Goal: Task Accomplishment & Management: Manage account settings

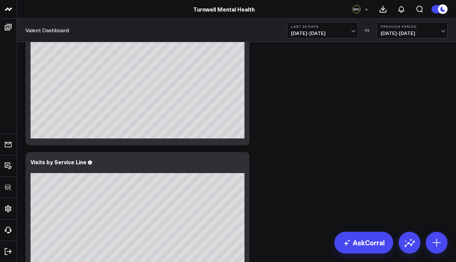
scroll to position [497, 0]
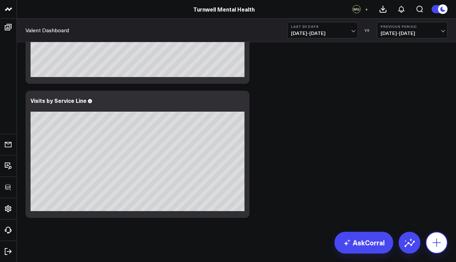
click at [441, 246] on icon at bounding box center [436, 242] width 11 height 11
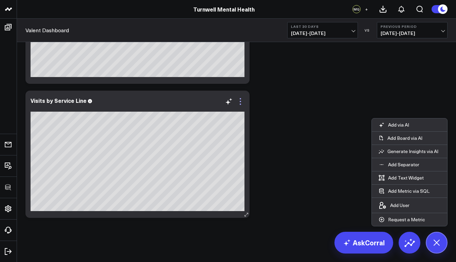
click at [240, 103] on icon at bounding box center [240, 101] width 8 height 8
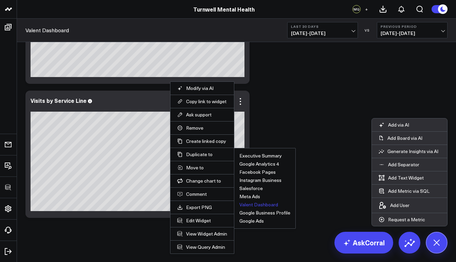
click at [270, 206] on button "Valent Dashboard" at bounding box center [258, 204] width 39 height 5
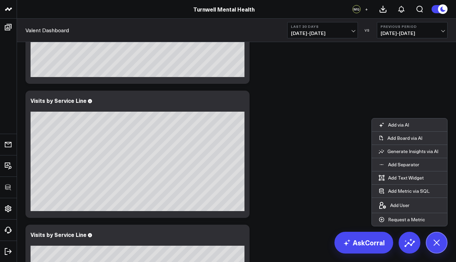
scroll to position [631, 0]
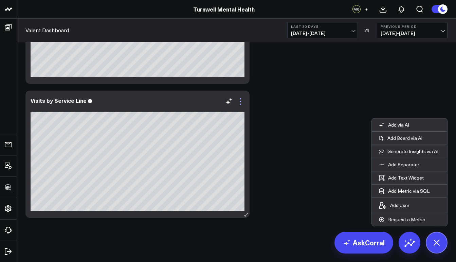
click at [241, 104] on icon at bounding box center [240, 104] width 1 height 1
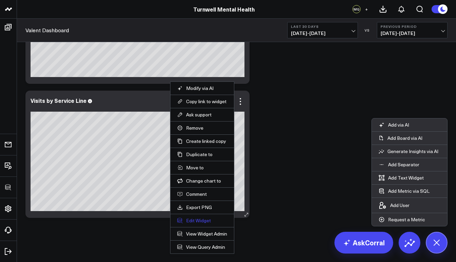
click at [206, 223] on button "Edit Widget" at bounding box center [202, 221] width 50 height 6
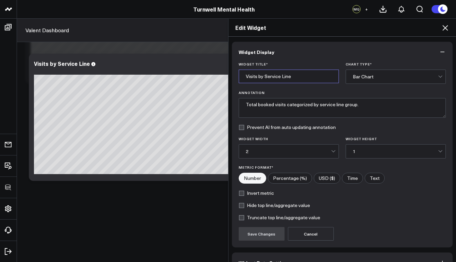
click at [290, 75] on input "Visits by Service Line" at bounding box center [289, 77] width 100 height 14
click at [288, 75] on input "Visits by Service Line" at bounding box center [289, 77] width 100 height 14
drag, startPoint x: 293, startPoint y: 77, endPoint x: 232, endPoint y: 72, distance: 61.3
click at [232, 72] on div "Widget Title * Visits by Service Line Chart Type * Bar Chart Annotation Total b…" at bounding box center [342, 154] width 221 height 185
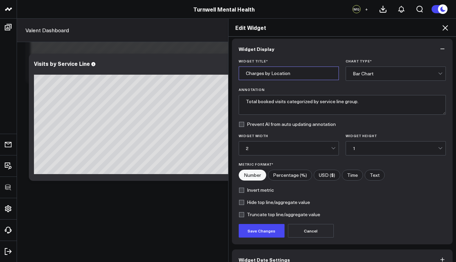
type input "Charges by Location"
drag, startPoint x: 356, startPoint y: 103, endPoint x: 254, endPoint y: 102, distance: 101.2
click at [254, 102] on textarea "Total booked visits categorized by service line group." at bounding box center [343, 105] width 208 height 20
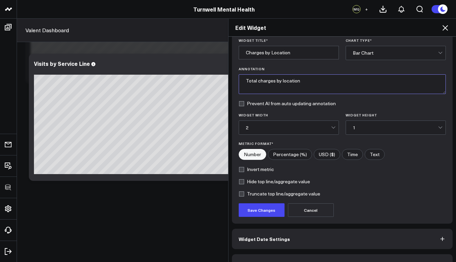
scroll to position [41, 0]
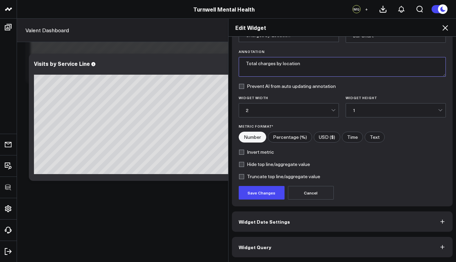
type textarea "Total charges by location"
click at [318, 137] on label "USD ($)" at bounding box center [327, 137] width 26 height 11
click at [318, 137] on input"] "USD ($)" at bounding box center [327, 137] width 26 height 10
radio input"] "true"
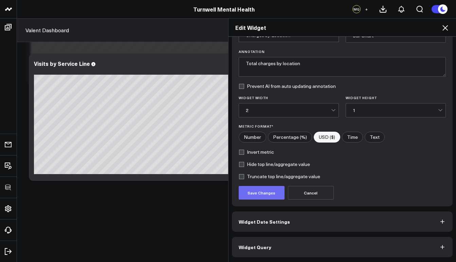
click at [275, 194] on button "Save Changes" at bounding box center [262, 193] width 46 height 14
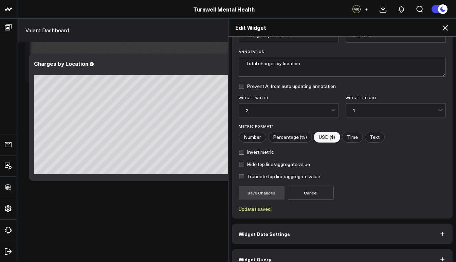
scroll to position [53, 0]
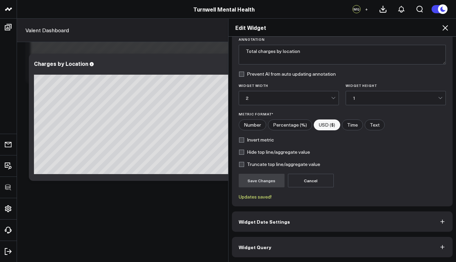
click at [308, 249] on button "Widget Query" at bounding box center [342, 247] width 221 height 20
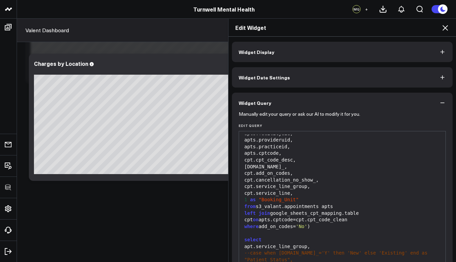
scroll to position [71, 0]
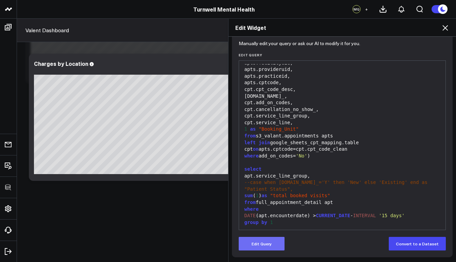
click at [269, 243] on button "Edit Query" at bounding box center [262, 244] width 46 height 14
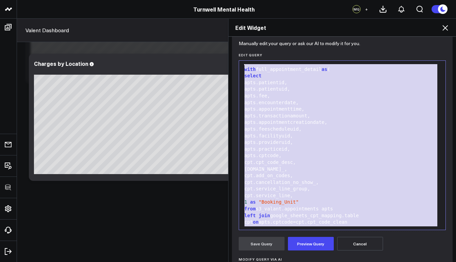
scroll to position [0, 0]
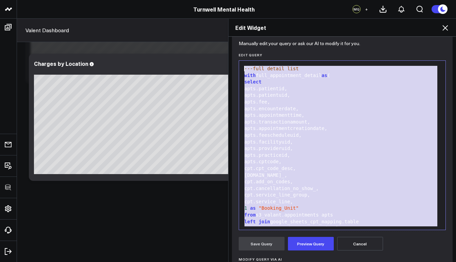
drag, startPoint x: 282, startPoint y: 220, endPoint x: 234, endPoint y: 51, distance: 175.8
click at [234, 51] on div "Manually edit your query or ask our AI to modify it for you. Edit Query 99 1 2 …" at bounding box center [342, 191] width 221 height 299
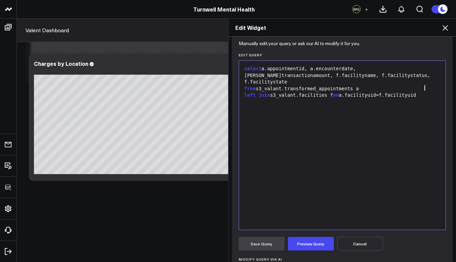
click at [262, 69] on div "select a.appointmentid, a.encounterdate, [PERSON_NAME]transactionamount, f.faci…" at bounding box center [342, 76] width 200 height 20
click at [296, 76] on div "a.appointmentid, a.encounterdate, [PERSON_NAME]transactionamount, f.facilitynam…" at bounding box center [342, 78] width 200 height 13
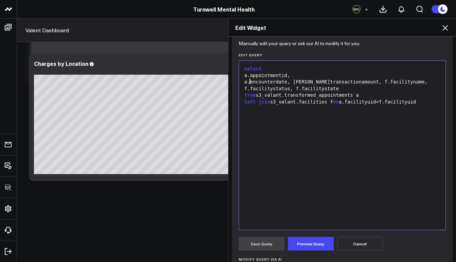
click at [296, 80] on div "a.encounterdate, [PERSON_NAME]transactionamount, f.facilityname, f.facilitystat…" at bounding box center [342, 85] width 200 height 13
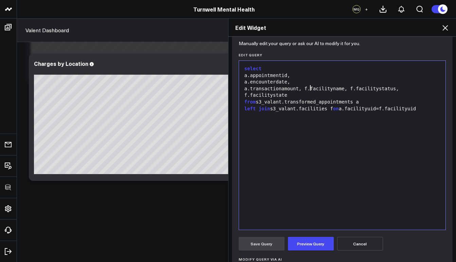
click at [308, 89] on div "a.transactionamount, f.facilityname, f.facilitystatus, f.facilitystate" at bounding box center [342, 92] width 200 height 13
click at [293, 94] on div "f.facilityname, f.facilitystatus, f.facilitystate" at bounding box center [342, 95] width 200 height 7
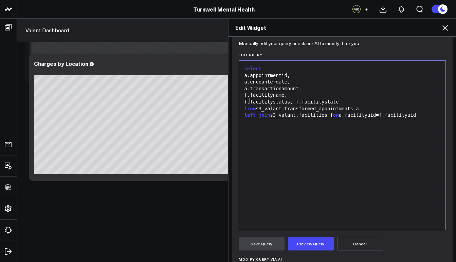
click at [300, 101] on div "f.facilitystatus, f.facilitystate" at bounding box center [342, 102] width 200 height 7
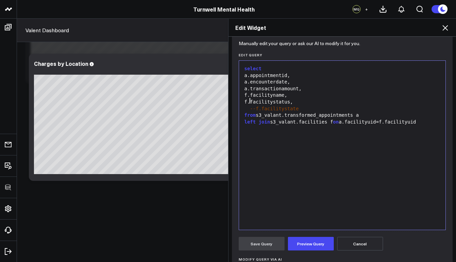
click at [248, 101] on div "f.facilitystatus," at bounding box center [342, 102] width 200 height 7
click at [248, 88] on div "a.transactionamount," at bounding box center [342, 89] width 200 height 7
click at [248, 84] on div "a.encounterdate," at bounding box center [342, 82] width 200 height 7
click at [248, 87] on div "a.transactionamount," at bounding box center [342, 89] width 200 height 7
click at [247, 76] on div "a.appointmentid," at bounding box center [342, 75] width 200 height 7
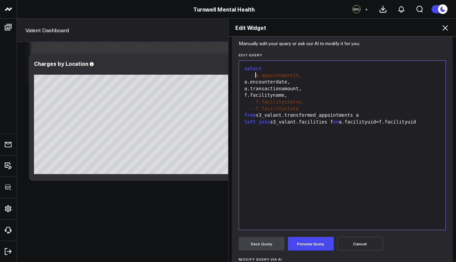
click at [247, 80] on div "a.encounterdate," at bounding box center [342, 82] width 200 height 7
drag, startPoint x: 248, startPoint y: 88, endPoint x: 299, endPoint y: 86, distance: 51.3
click at [299, 86] on div "a.transactionamount," at bounding box center [342, 89] width 200 height 7
drag, startPoint x: 294, startPoint y: 94, endPoint x: 247, endPoint y: 95, distance: 47.6
click at [247, 95] on div "f.facilityname," at bounding box center [342, 95] width 200 height 7
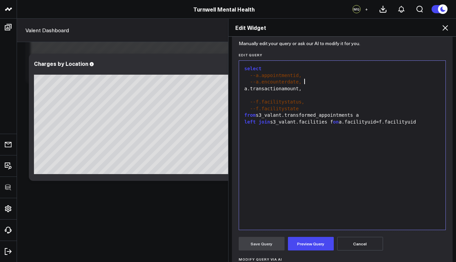
click at [303, 84] on div "--a.encounterdate," at bounding box center [342, 82] width 200 height 7
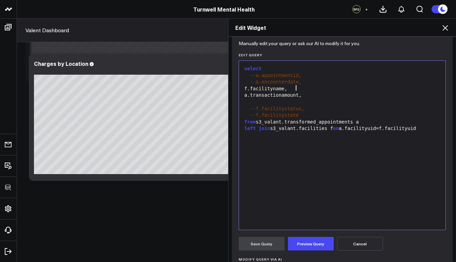
click at [310, 96] on div "a.transactionamount," at bounding box center [342, 95] width 200 height 7
click at [315, 241] on button "Preview Query" at bounding box center [311, 244] width 46 height 14
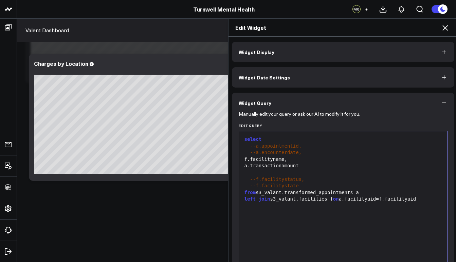
scroll to position [60, 0]
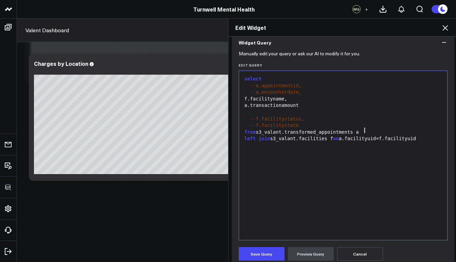
click at [363, 132] on div "from s3_valant.transformed_appointments a" at bounding box center [342, 132] width 201 height 7
click at [431, 138] on div "left join s3_valant.facilities f on a.facilityuid=f.facilityuid" at bounding box center [342, 139] width 201 height 7
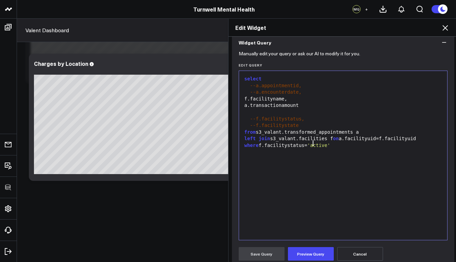
click at [246, 97] on div "f.facilityname," at bounding box center [342, 99] width 201 height 7
click at [246, 103] on div "a.transactionamount" at bounding box center [342, 105] width 201 height 7
click at [317, 106] on div "sum ( a.transactionamount" at bounding box center [342, 105] width 201 height 7
click at [338, 142] on div "where f.facilitystatus= 'active'" at bounding box center [342, 145] width 201 height 7
click at [317, 255] on button "Preview Query" at bounding box center [311, 254] width 46 height 14
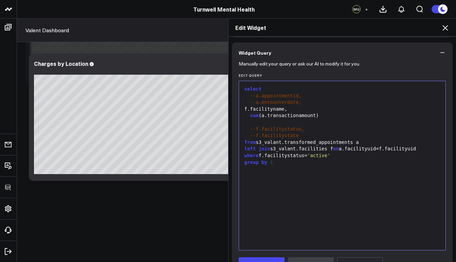
scroll to position [164, 0]
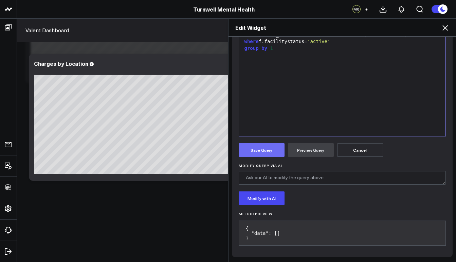
click at [263, 148] on button "Save Query" at bounding box center [262, 150] width 46 height 14
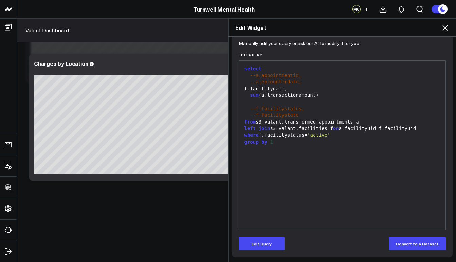
scroll to position [71, 0]
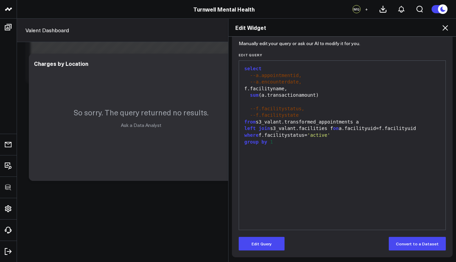
click at [245, 132] on span "where" at bounding box center [252, 134] width 14 height 5
click at [261, 249] on button "Edit Query" at bounding box center [262, 244] width 46 height 14
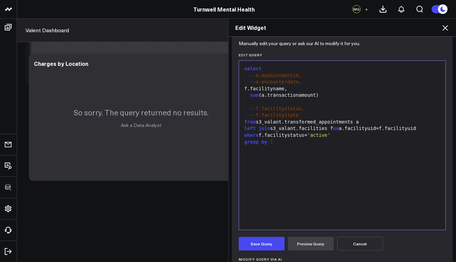
click at [245, 134] on span "where" at bounding box center [252, 134] width 14 height 5
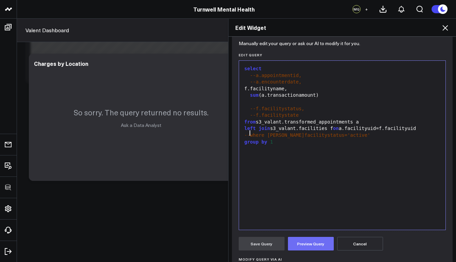
click at [321, 248] on button "Preview Query" at bounding box center [311, 244] width 46 height 14
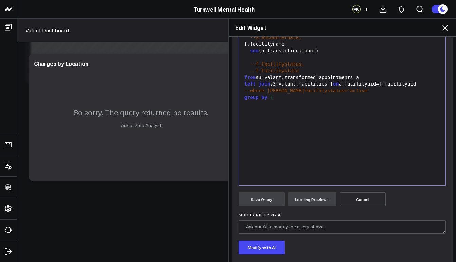
scroll to position [155, 0]
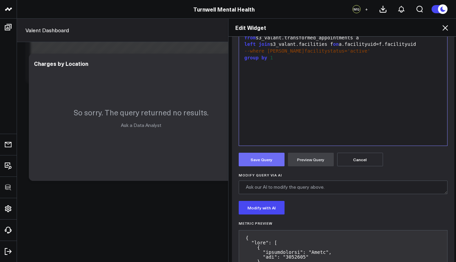
click at [260, 158] on button "Save Query" at bounding box center [262, 160] width 46 height 14
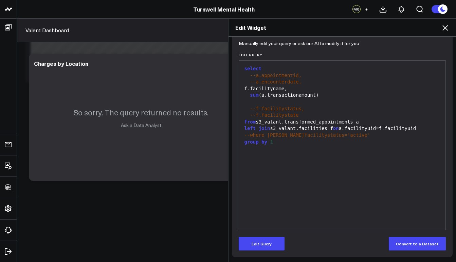
scroll to position [71, 0]
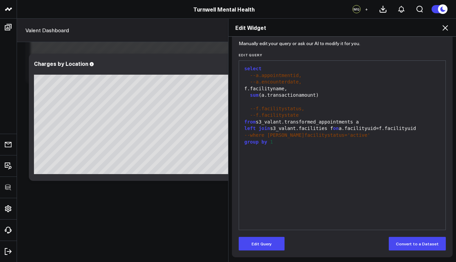
click at [196, 207] on div "Edit Widget Widget Display Widget Date Settings Widget Query Manually edit your…" at bounding box center [228, 140] width 456 height 244
click at [444, 33] on div "Edit Widget" at bounding box center [343, 28] width 228 height 18
click at [444, 30] on icon at bounding box center [445, 28] width 8 height 8
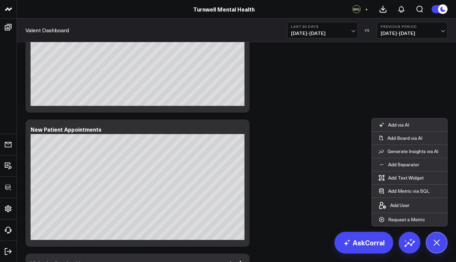
scroll to position [390, 0]
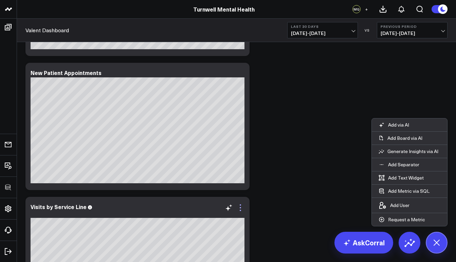
click at [241, 210] on icon at bounding box center [240, 210] width 1 height 1
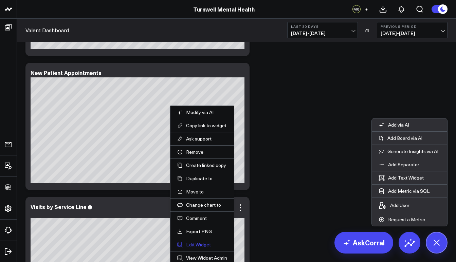
click at [210, 245] on button "Edit Widget" at bounding box center [202, 245] width 50 height 6
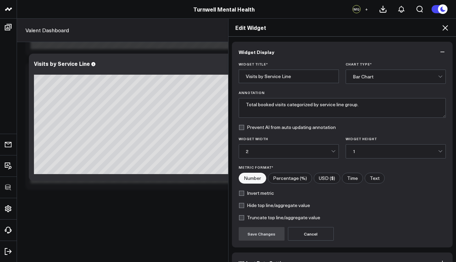
scroll to position [41, 0]
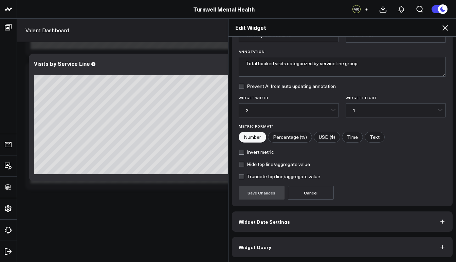
click at [270, 246] on button "Widget Query" at bounding box center [342, 247] width 221 height 20
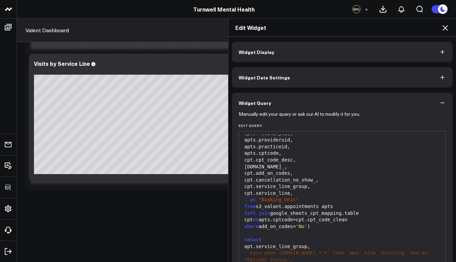
scroll to position [44, 0]
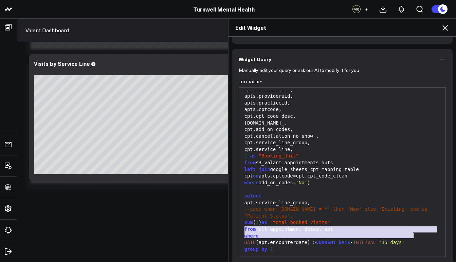
drag, startPoint x: 243, startPoint y: 232, endPoint x: 421, endPoint y: 234, distance: 178.0
click at [421, 234] on div "---full detail list with full_appointment_detail as ( select apts.patientid, ap…" at bounding box center [342, 136] width 200 height 249
copy div "where DATE (apt.encounterdate) > CURRENT_DATE - INTERVAL '15 days'"
click at [148, 215] on div "Edit Widget Widget Display Widget Date Settings Widget Query Manually edit your…" at bounding box center [228, 140] width 456 height 244
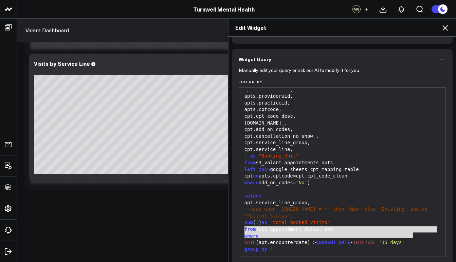
click at [166, 111] on div "Edit Widget Widget Display Widget Date Settings Widget Query Manually edit your…" at bounding box center [228, 140] width 456 height 244
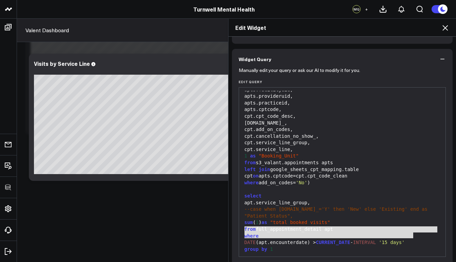
click at [443, 27] on icon at bounding box center [445, 28] width 8 height 8
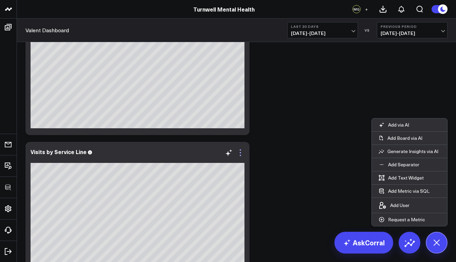
click at [242, 153] on icon at bounding box center [240, 153] width 8 height 8
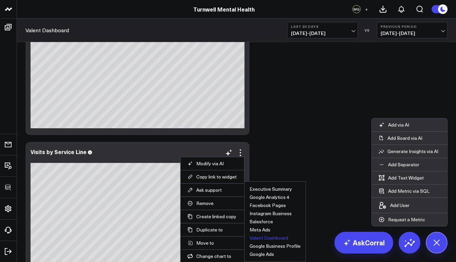
scroll to position [502, 0]
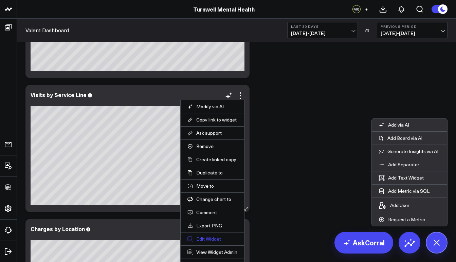
click at [213, 242] on button "Edit Widget" at bounding box center [212, 239] width 50 height 6
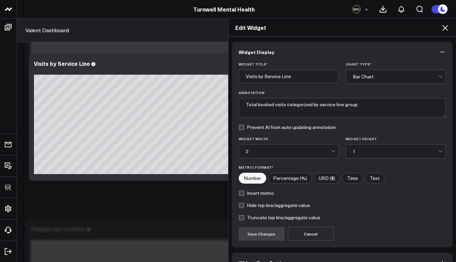
scroll to position [41, 0]
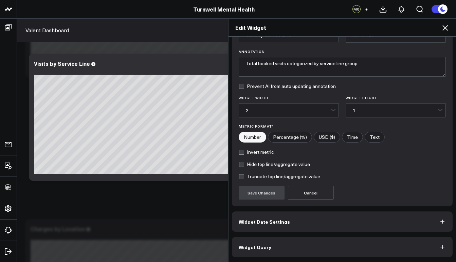
click at [245, 250] on span "Widget Query" at bounding box center [255, 247] width 33 height 5
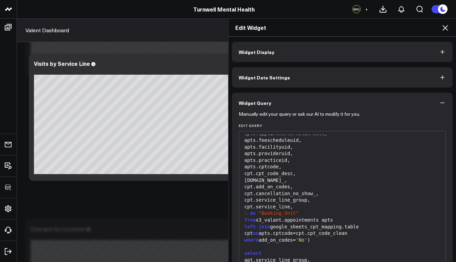
scroll to position [0, 0]
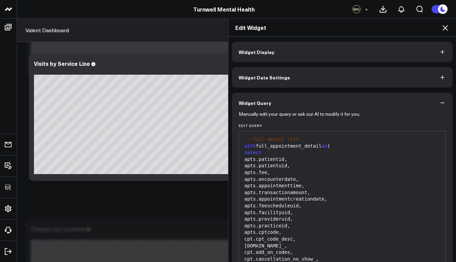
click at [447, 32] on div "Edit Widget" at bounding box center [343, 28] width 228 height 18
click at [445, 28] on icon at bounding box center [445, 28] width 8 height 8
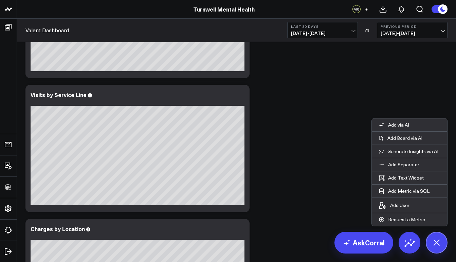
scroll to position [631, 0]
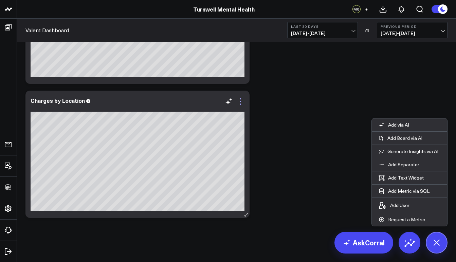
click at [240, 102] on icon at bounding box center [240, 101] width 1 height 1
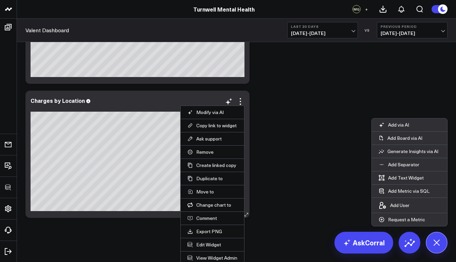
click at [216, 249] on li "Edit Widget" at bounding box center [213, 244] width 64 height 13
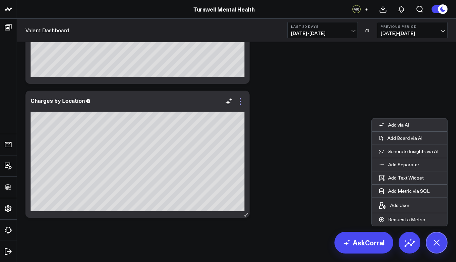
click at [240, 101] on icon at bounding box center [240, 101] width 8 height 8
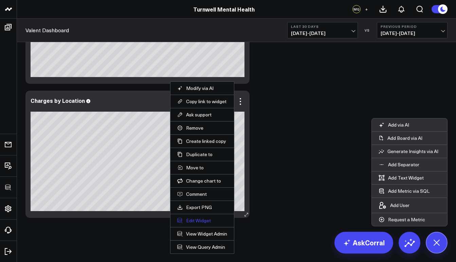
click at [208, 221] on button "Edit Widget" at bounding box center [202, 221] width 50 height 6
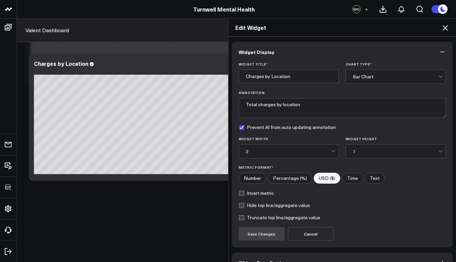
scroll to position [41, 0]
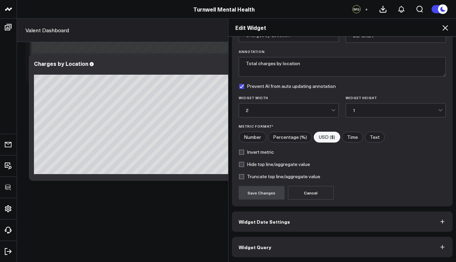
click at [262, 251] on button "Widget Query" at bounding box center [342, 247] width 221 height 20
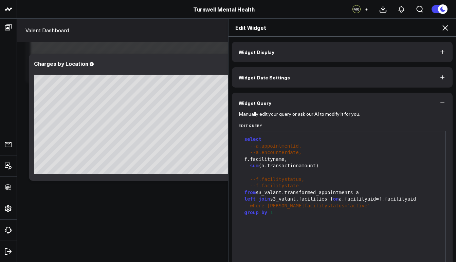
scroll to position [58, 0]
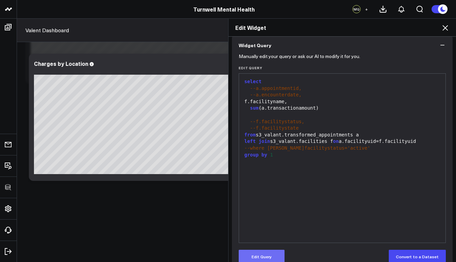
click at [275, 254] on button "Edit Query" at bounding box center [262, 257] width 46 height 14
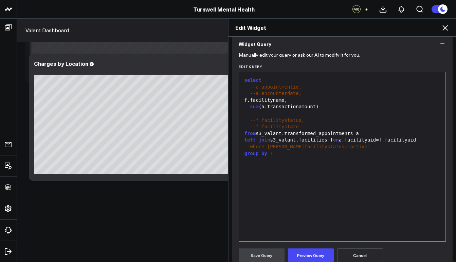
scroll to position [60, 0]
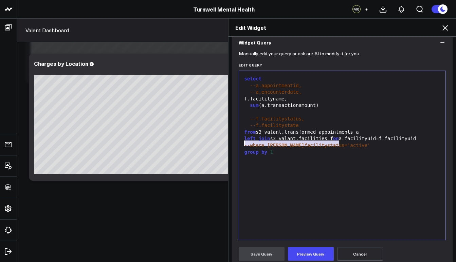
drag, startPoint x: 337, startPoint y: 144, endPoint x: 240, endPoint y: 143, distance: 96.8
click at [242, 143] on div "--where [PERSON_NAME]facilitystatus='active'" at bounding box center [342, 145] width 200 height 7
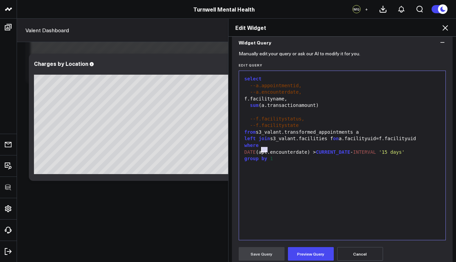
drag, startPoint x: 265, startPoint y: 150, endPoint x: 260, endPoint y: 150, distance: 5.4
click at [260, 150] on div "DATE (apt.encounterdate) > CURRENT_DATE - INTERVAL '15 days'" at bounding box center [342, 152] width 200 height 7
click at [311, 258] on button "Preview Query" at bounding box center [311, 254] width 46 height 14
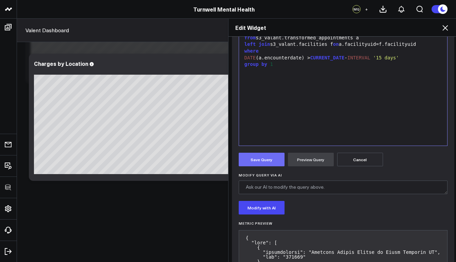
click at [264, 163] on button "Save Query" at bounding box center [262, 160] width 46 height 14
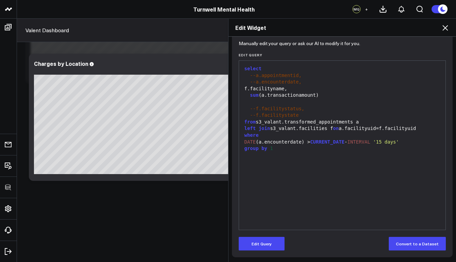
click at [445, 28] on icon at bounding box center [445, 27] width 5 height 5
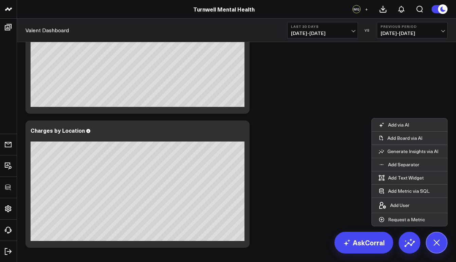
scroll to position [610, 0]
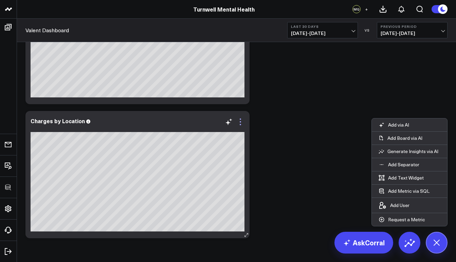
click at [241, 124] on icon at bounding box center [240, 122] width 8 height 8
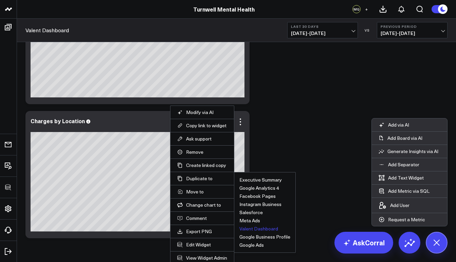
click at [257, 229] on button "Valent Dashboard" at bounding box center [258, 229] width 39 height 5
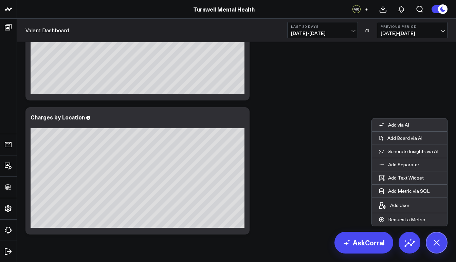
scroll to position [750, 0]
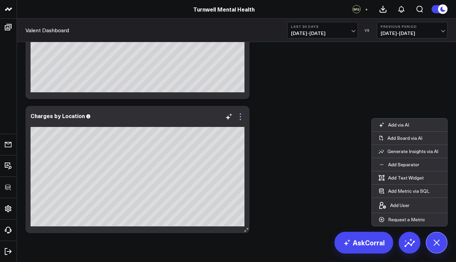
click at [243, 116] on icon at bounding box center [240, 117] width 8 height 8
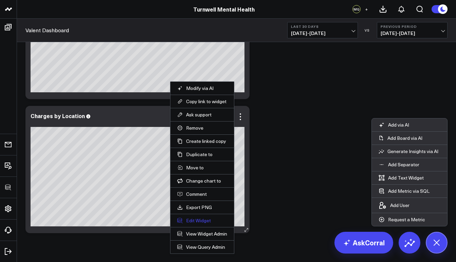
click at [203, 222] on button "Edit Widget" at bounding box center [202, 221] width 50 height 6
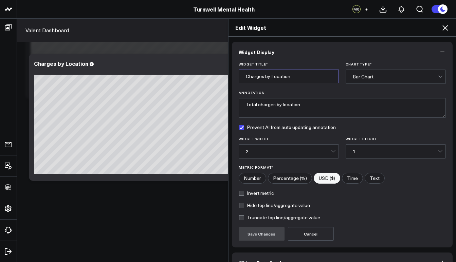
drag, startPoint x: 295, startPoint y: 76, endPoint x: 269, endPoint y: 76, distance: 26.2
click at [269, 76] on input "Charges by Location" at bounding box center [289, 77] width 100 height 14
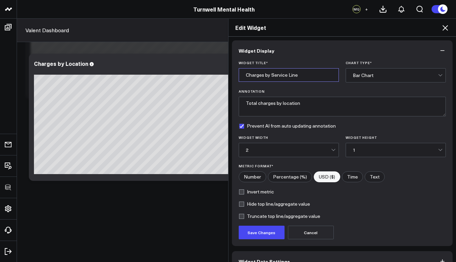
scroll to position [41, 0]
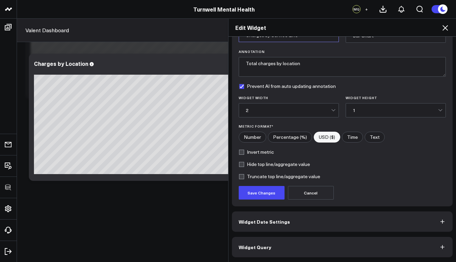
type input "Charges by Service Line"
click at [276, 250] on button "Widget Query" at bounding box center [342, 247] width 221 height 20
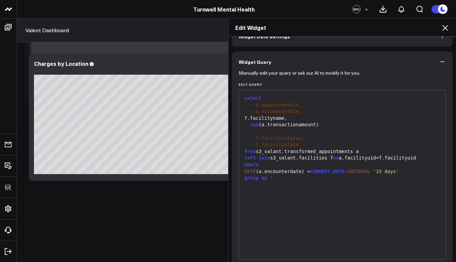
scroll to position [0, 0]
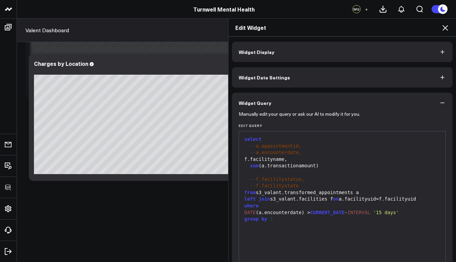
click at [289, 50] on button "Widget Display" at bounding box center [342, 52] width 221 height 20
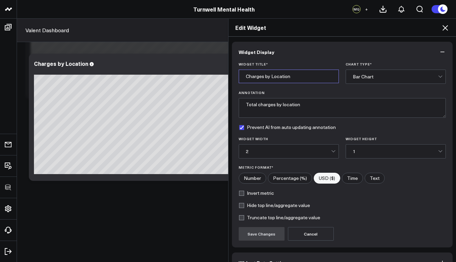
drag, startPoint x: 291, startPoint y: 77, endPoint x: 268, endPoint y: 76, distance: 22.8
click at [268, 76] on input "Charges by Location" at bounding box center [289, 77] width 100 height 14
type input "Charges by Service Line"
click at [268, 234] on button "Save Changes" at bounding box center [262, 234] width 46 height 14
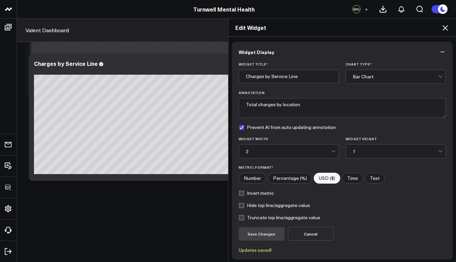
scroll to position [53, 0]
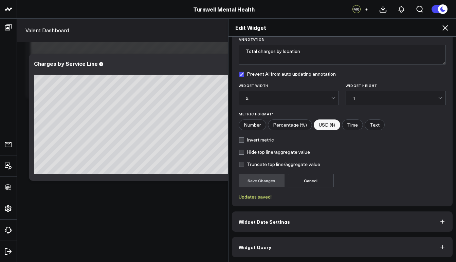
click at [275, 248] on button "Widget Query" at bounding box center [342, 247] width 221 height 20
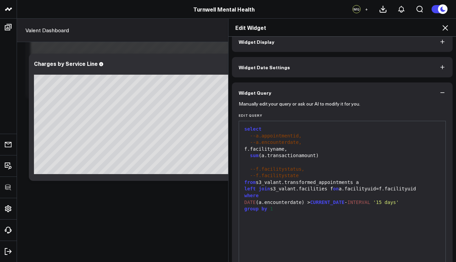
scroll to position [40, 0]
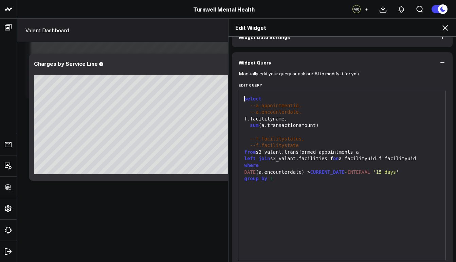
click at [248, 118] on div "f.facilityname," at bounding box center [342, 119] width 200 height 7
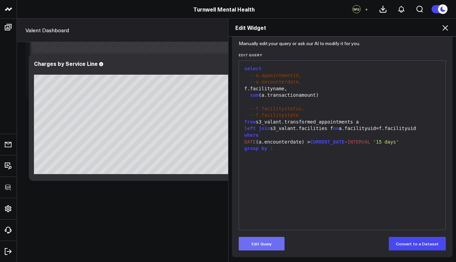
click at [259, 242] on button "Edit Query" at bounding box center [262, 244] width 46 height 14
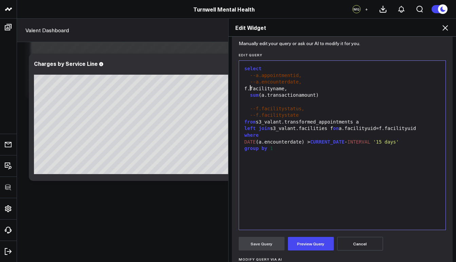
click at [247, 88] on div "f.facilityname," at bounding box center [342, 89] width 200 height 7
click at [301, 89] on div "--f.facilityname," at bounding box center [342, 89] width 200 height 7
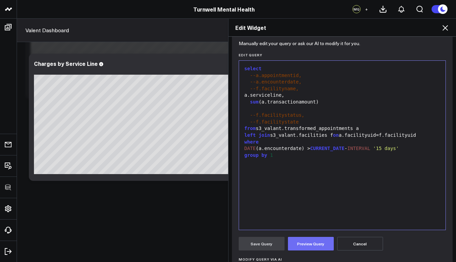
click at [313, 248] on button "Preview Query" at bounding box center [311, 244] width 46 height 14
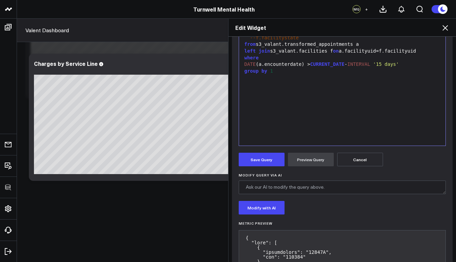
scroll to position [202, 0]
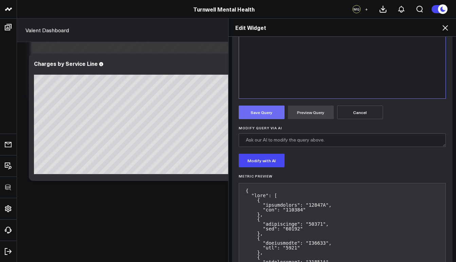
click at [250, 111] on button "Save Query" at bounding box center [262, 113] width 46 height 14
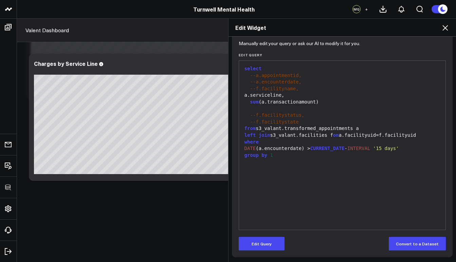
scroll to position [734, 0]
click at [286, 95] on div "a.serviceline," at bounding box center [342, 95] width 200 height 7
click at [269, 249] on button "Edit Query" at bounding box center [262, 244] width 46 height 14
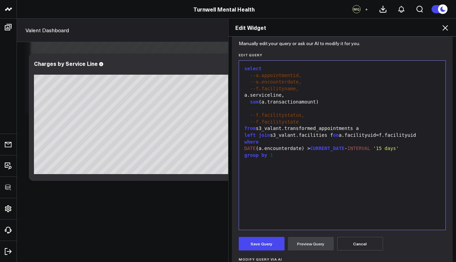
click at [285, 96] on div "a.serviceline," at bounding box center [342, 95] width 200 height 7
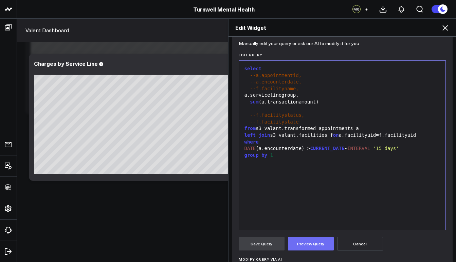
click at [321, 244] on button "Preview Query" at bounding box center [311, 244] width 46 height 14
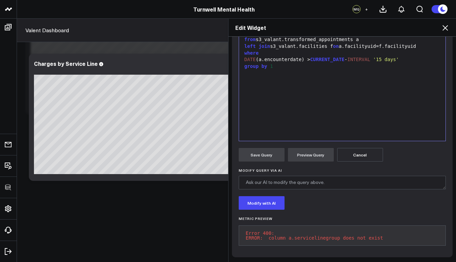
scroll to position [0, 0]
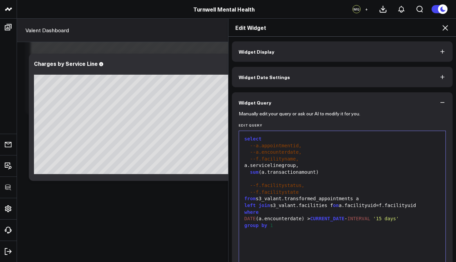
click at [273, 164] on div "a.servicelinegroup," at bounding box center [342, 165] width 200 height 7
click at [289, 165] on div "a.service_linegroup," at bounding box center [342, 165] width 200 height 7
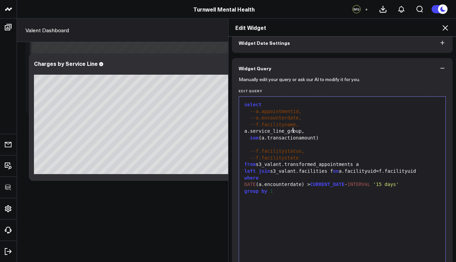
scroll to position [87, 0]
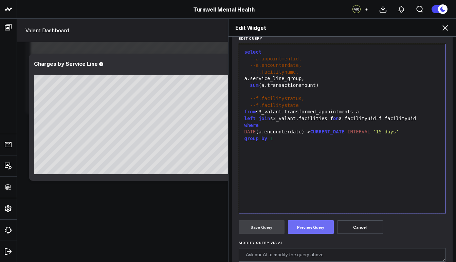
click at [316, 227] on button "Preview Query" at bounding box center [311, 227] width 46 height 14
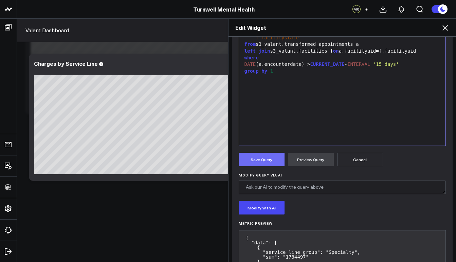
click at [263, 156] on button "Save Query" at bounding box center [262, 160] width 46 height 14
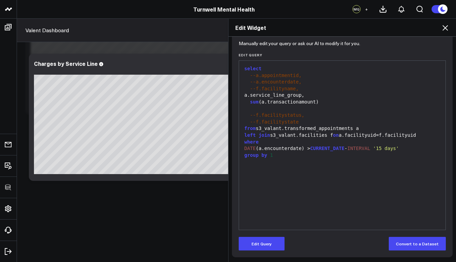
scroll to position [71, 0]
click at [445, 30] on icon at bounding box center [445, 28] width 8 height 8
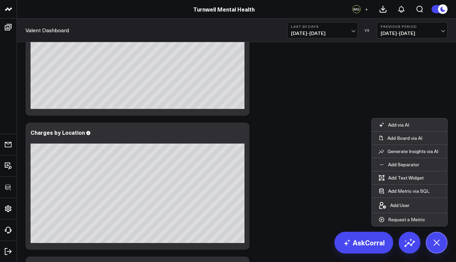
scroll to position [466, 0]
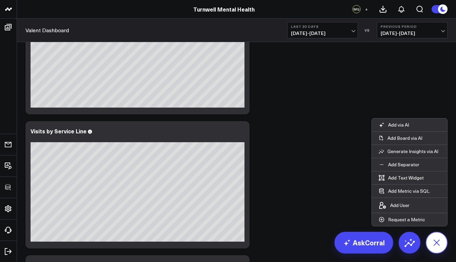
click at [440, 252] on button at bounding box center [437, 243] width 22 height 22
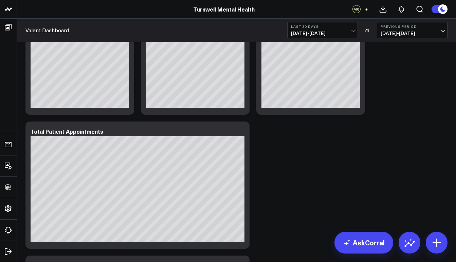
scroll to position [239, 0]
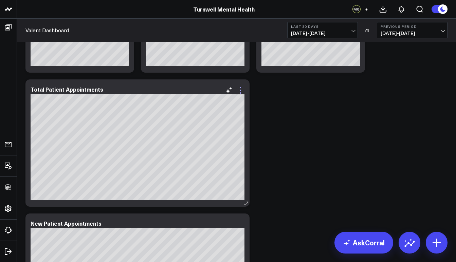
click at [242, 90] on icon at bounding box center [240, 90] width 8 height 8
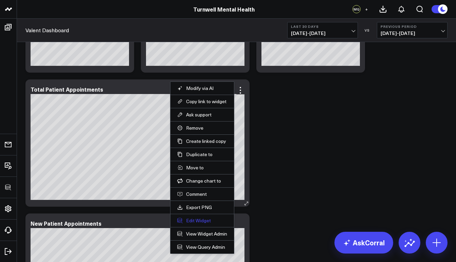
click at [206, 220] on button "Edit Widget" at bounding box center [202, 221] width 50 height 6
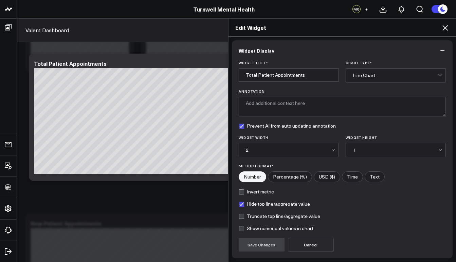
scroll to position [53, 0]
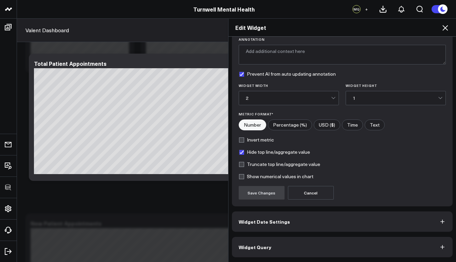
click at [306, 248] on button "Widget Query" at bounding box center [342, 247] width 221 height 20
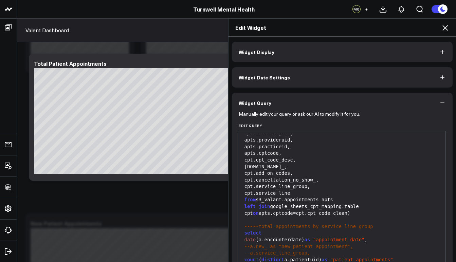
scroll to position [56, 0]
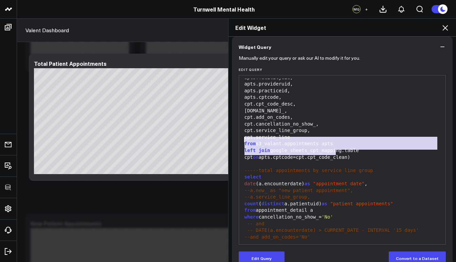
drag, startPoint x: 345, startPoint y: 152, endPoint x: 243, endPoint y: 138, distance: 102.5
click at [243, 138] on div "with "appointment_detail" as ( select apts.patientid, apts.patientuid, apts.app…" at bounding box center [342, 124] width 200 height 249
click at [442, 26] on icon at bounding box center [445, 28] width 8 height 8
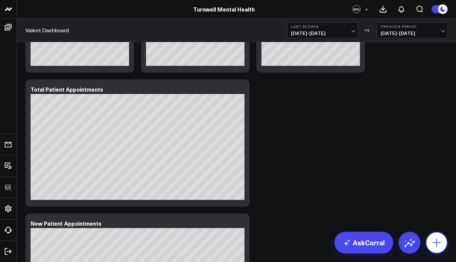
click at [444, 245] on button at bounding box center [437, 243] width 22 height 22
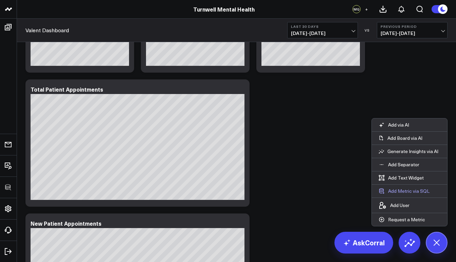
click at [403, 193] on button "Add Metric via SQL" at bounding box center [404, 191] width 65 height 13
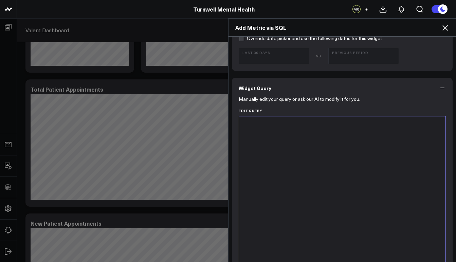
scroll to position [310, 0]
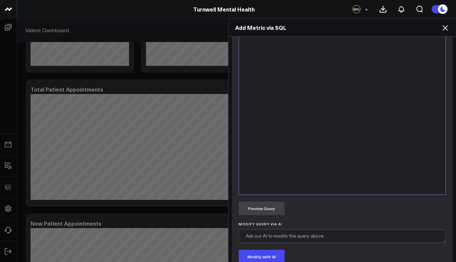
click at [313, 149] on div at bounding box center [342, 110] width 200 height 162
click at [303, 152] on div at bounding box center [342, 110] width 200 height 162
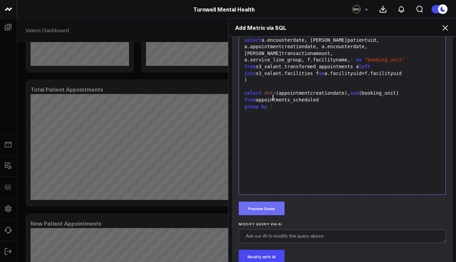
click at [274, 207] on button "Preview Query" at bounding box center [262, 209] width 46 height 14
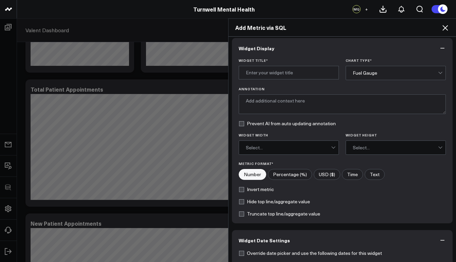
scroll to position [0, 0]
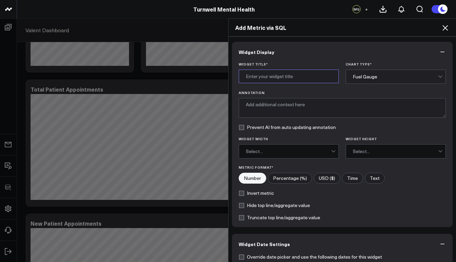
click at [269, 72] on input "Widget Title *" at bounding box center [289, 77] width 100 height 14
type input "Appointment Scheduling Trend"
click at [366, 71] on div "Fuel Gauge" at bounding box center [395, 77] width 85 height 14
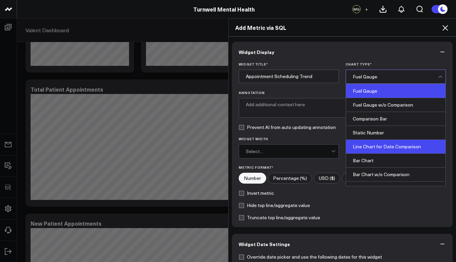
scroll to position [1, 0]
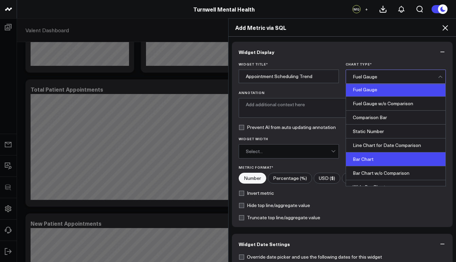
click at [376, 157] on div "Bar Chart" at bounding box center [396, 159] width 100 height 14
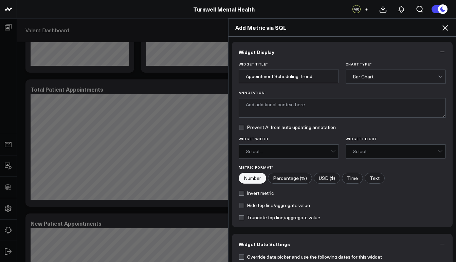
click at [375, 74] on div "Bar Chart" at bounding box center [395, 76] width 85 height 5
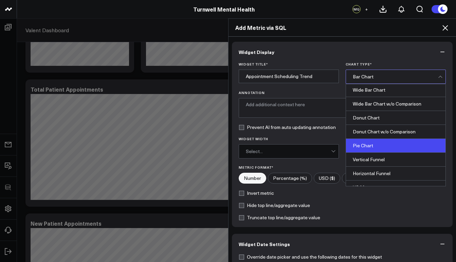
scroll to position [86, 0]
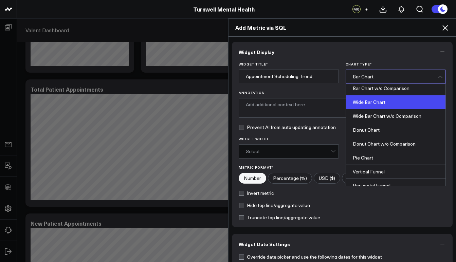
click at [379, 103] on div "Wide Bar Chart" at bounding box center [396, 102] width 100 height 14
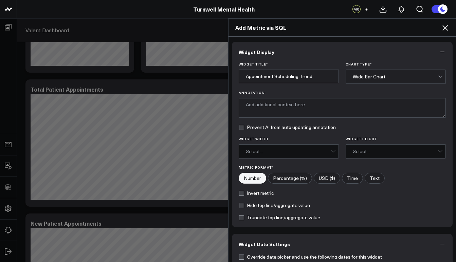
scroll to position [1, 0]
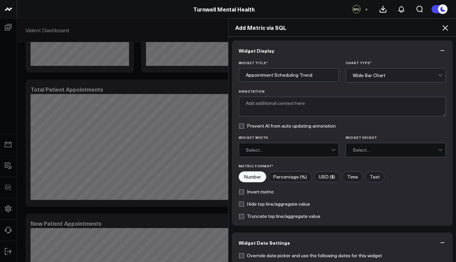
click at [318, 147] on div "Select..." at bounding box center [288, 150] width 85 height 14
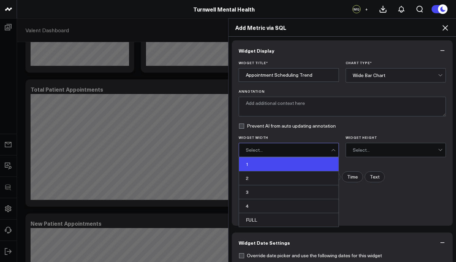
click at [265, 168] on div "1" at bounding box center [289, 165] width 100 height 14
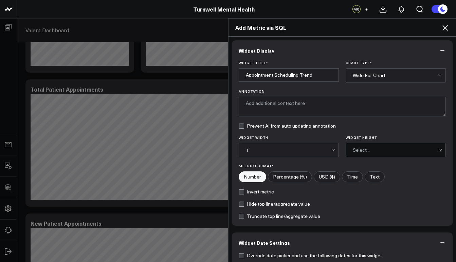
click at [271, 153] on div "1" at bounding box center [288, 150] width 85 height 14
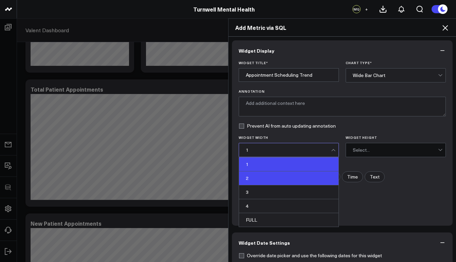
click at [264, 177] on div "2" at bounding box center [289, 179] width 100 height 14
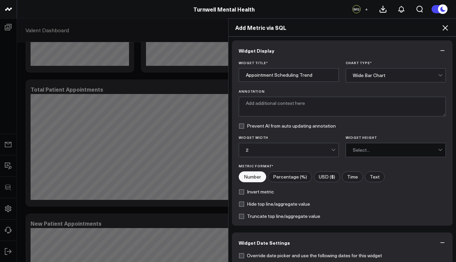
click at [353, 146] on div "Select..." at bounding box center [395, 150] width 85 height 14
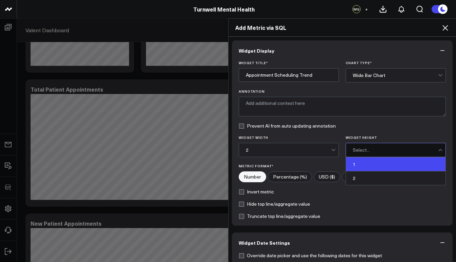
click at [356, 165] on div "1" at bounding box center [396, 165] width 100 height 14
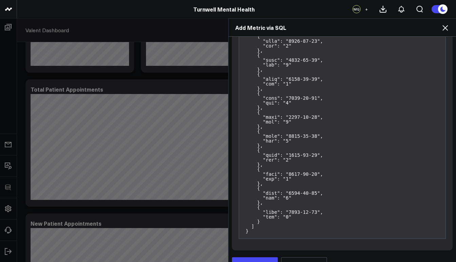
scroll to position [8990, 0]
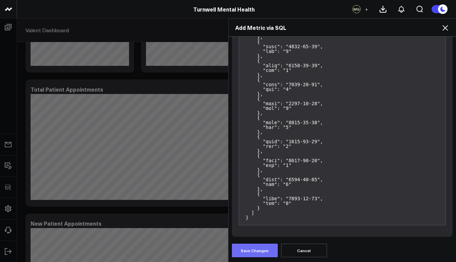
click at [270, 249] on button "Save Changes" at bounding box center [255, 251] width 46 height 14
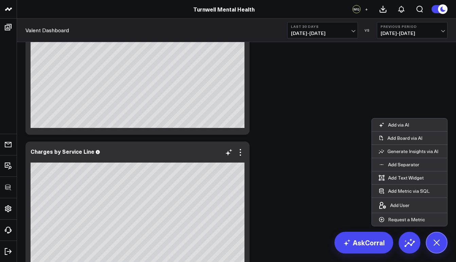
scroll to position [778, 0]
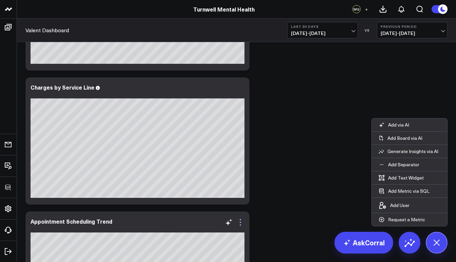
click at [242, 225] on icon at bounding box center [240, 222] width 8 height 8
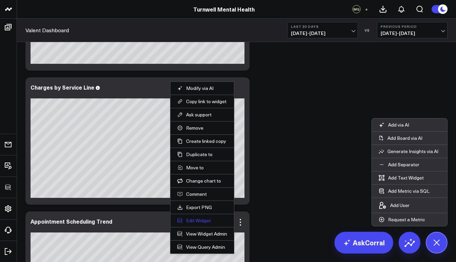
click at [204, 221] on button "Edit Widget" at bounding box center [202, 221] width 50 height 6
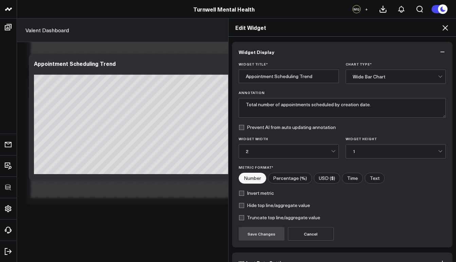
click at [381, 78] on div "Wide Bar Chart" at bounding box center [395, 76] width 85 height 5
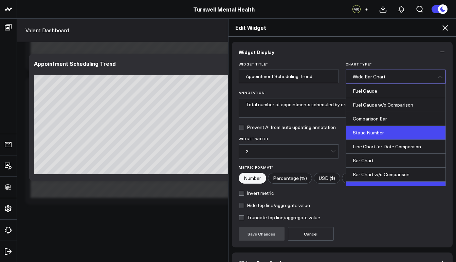
scroll to position [274, 0]
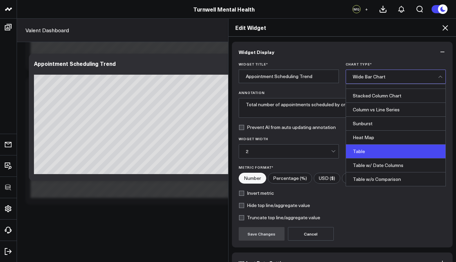
click at [383, 154] on div "Table" at bounding box center [396, 152] width 100 height 14
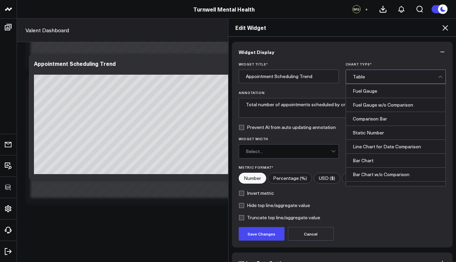
click at [385, 76] on div "Table" at bounding box center [395, 76] width 85 height 5
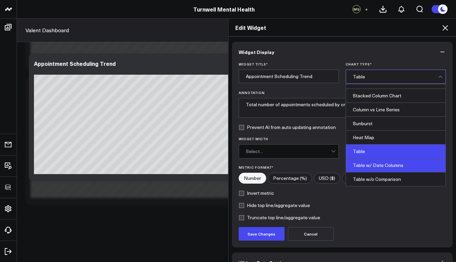
click at [385, 168] on div "Table w/ Date Columns" at bounding box center [396, 166] width 100 height 14
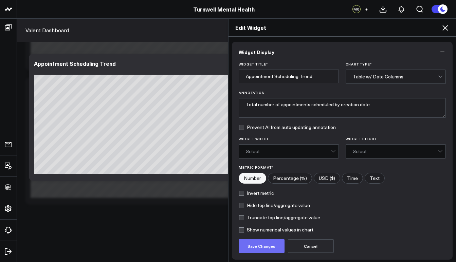
click at [266, 250] on button "Save Changes" at bounding box center [262, 246] width 46 height 14
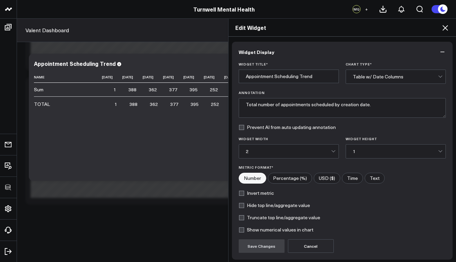
click at [64, 172] on div "Edit Widget Widget Display Widget Title * Appointment Scheduling Trend Chart Ty…" at bounding box center [228, 140] width 456 height 244
drag, startPoint x: 63, startPoint y: 173, endPoint x: 97, endPoint y: 173, distance: 34.3
click at [97, 173] on div "Edit Widget Widget Display Widget Title * Appointment Scheduling Trend Chart Ty…" at bounding box center [228, 140] width 456 height 244
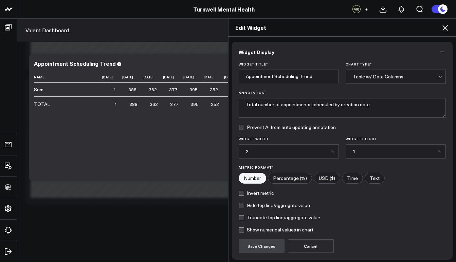
click at [105, 154] on div "Edit Widget Widget Display Widget Title * Appointment Scheduling Trend Chart Ty…" at bounding box center [228, 140] width 456 height 244
click at [449, 26] on div "Edit Widget" at bounding box center [343, 28] width 228 height 18
click at [447, 29] on icon at bounding box center [445, 28] width 8 height 8
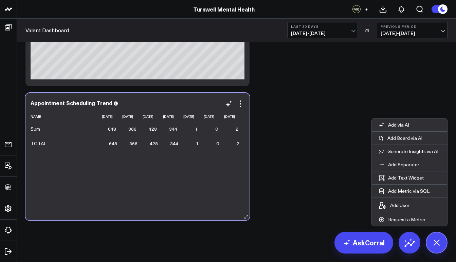
scroll to position [0, 676]
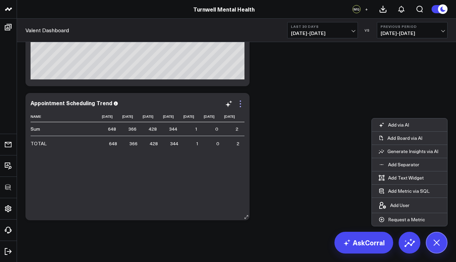
click at [241, 107] on icon at bounding box center [240, 104] width 8 height 8
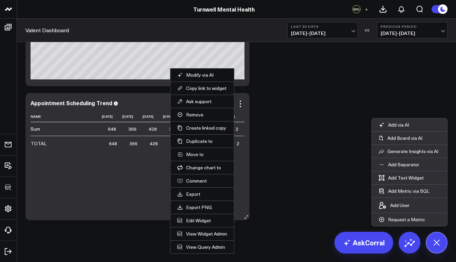
click at [207, 226] on li "Edit Widget" at bounding box center [202, 220] width 64 height 13
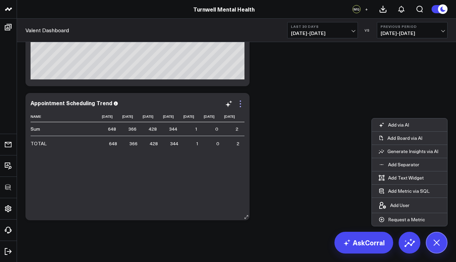
click at [241, 105] on icon at bounding box center [240, 104] width 8 height 8
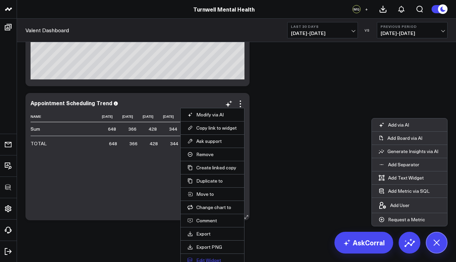
click at [203, 259] on button "Edit Widget" at bounding box center [212, 260] width 50 height 6
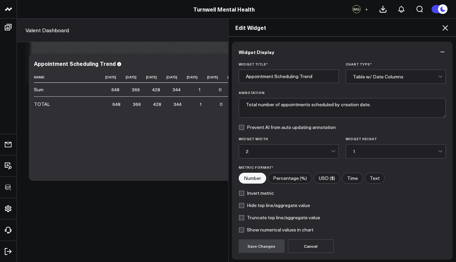
scroll to position [53, 0]
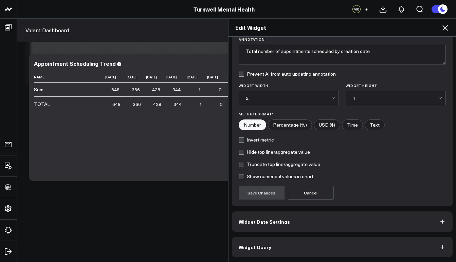
click at [260, 251] on button "Widget Query" at bounding box center [342, 247] width 221 height 20
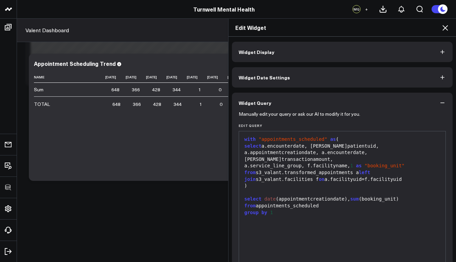
scroll to position [71, 0]
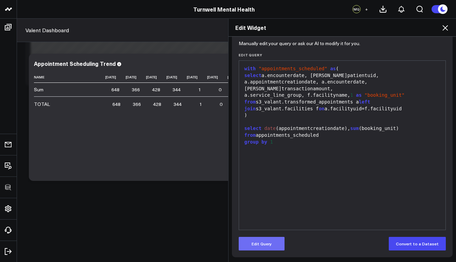
click at [254, 248] on button "Edit Query" at bounding box center [262, 244] width 46 height 14
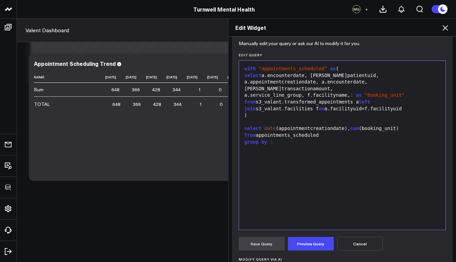
click at [262, 125] on div "select date (appointmentcreationdate), sum (booking_unit)" at bounding box center [342, 128] width 200 height 7
click at [350, 125] on div "select date (appointmentcreationdate), sum (booking_unit)" at bounding box center [342, 128] width 200 height 7
click at [304, 243] on button "Preview Query" at bounding box center [311, 244] width 46 height 14
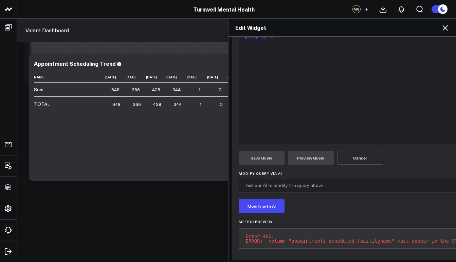
scroll to position [143, 0]
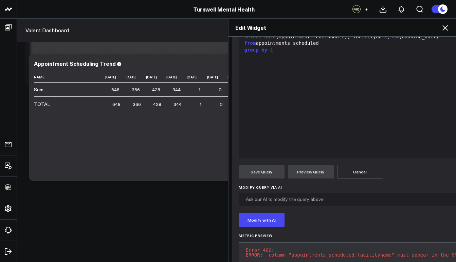
click at [278, 48] on div "group by 1" at bounding box center [421, 50] width 359 height 7
click at [313, 172] on button "Preview Query" at bounding box center [311, 172] width 46 height 14
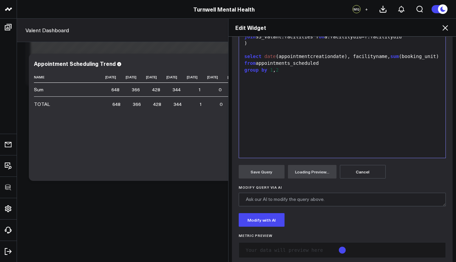
scroll to position [155, 0]
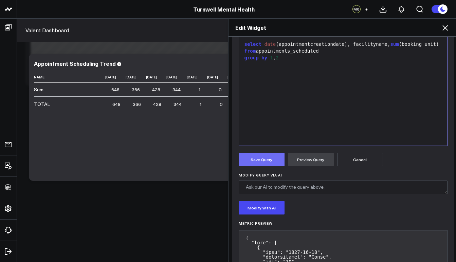
click at [263, 157] on button "Save Query" at bounding box center [262, 160] width 46 height 14
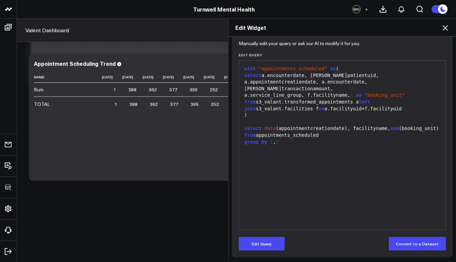
scroll to position [71, 0]
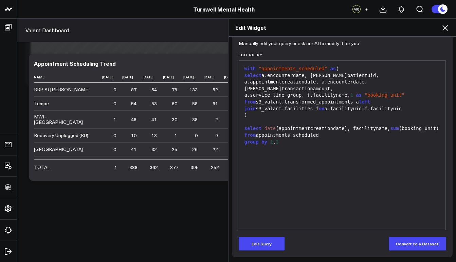
click at [446, 26] on icon at bounding box center [445, 28] width 8 height 8
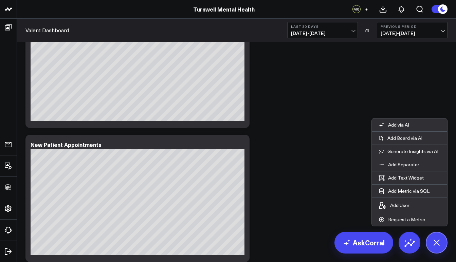
scroll to position [317, 0]
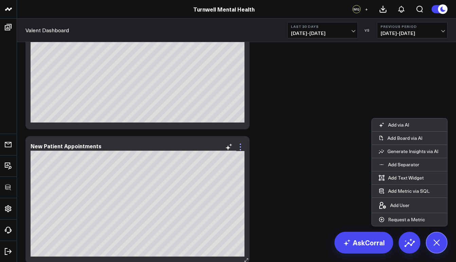
click at [238, 147] on icon at bounding box center [240, 147] width 8 height 8
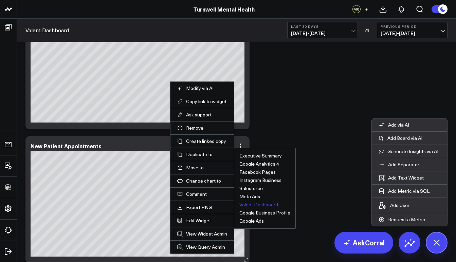
click at [258, 206] on button "Valent Dashboard" at bounding box center [258, 204] width 39 height 5
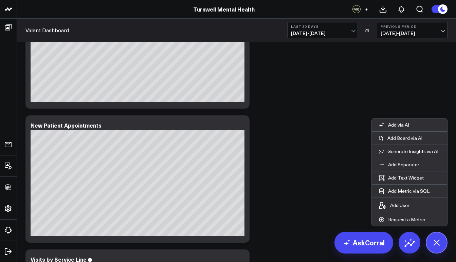
scroll to position [477, 0]
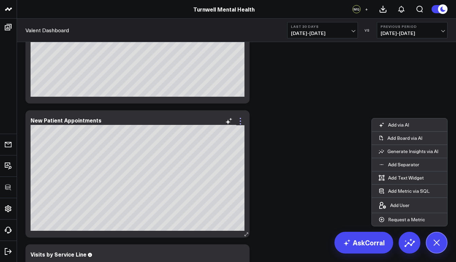
click at [241, 125] on icon at bounding box center [240, 121] width 8 height 8
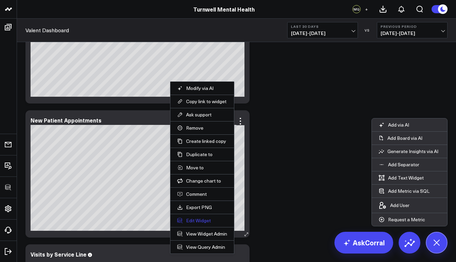
click at [207, 222] on button "Edit Widget" at bounding box center [202, 221] width 50 height 6
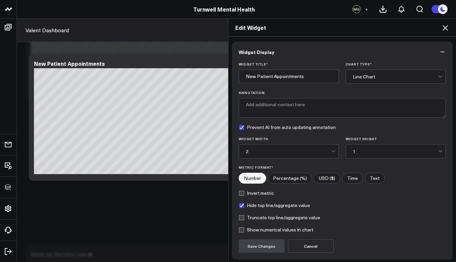
scroll to position [53, 0]
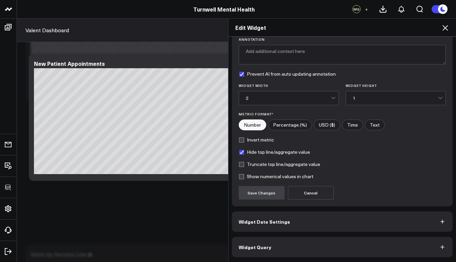
click at [256, 249] on span "Widget Query" at bounding box center [255, 247] width 33 height 5
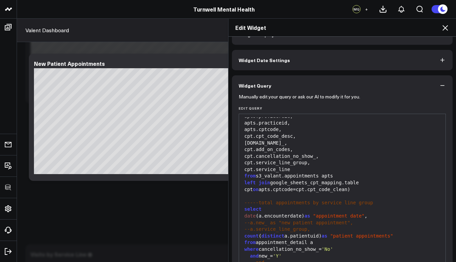
scroll to position [61, 0]
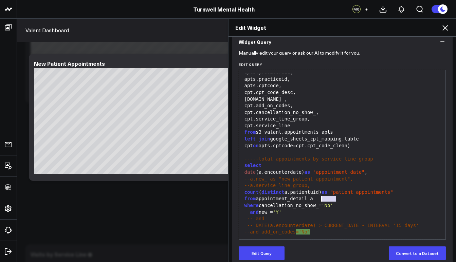
drag, startPoint x: 332, startPoint y: 199, endPoint x: 320, endPoint y: 199, distance: 11.5
click at [320, 202] on div "where cancellation_no_show_= 'No'" at bounding box center [342, 205] width 200 height 7
click at [269, 254] on button "Edit Query" at bounding box center [262, 254] width 46 height 14
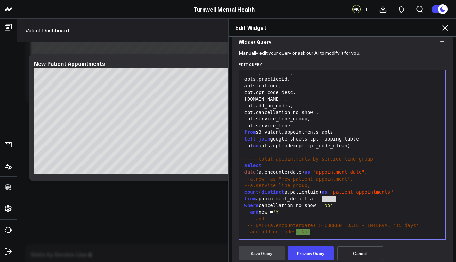
click at [338, 202] on div "where cancellation_no_show_= 'No'" at bounding box center [342, 205] width 200 height 7
drag, startPoint x: 339, startPoint y: 200, endPoint x: 320, endPoint y: 200, distance: 19.4
click at [320, 202] on div "where cancellation_no_show_= 'No'" at bounding box center [342, 205] width 200 height 7
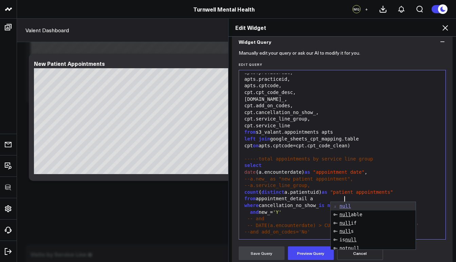
click at [378, 196] on div "from appointment_detail a" at bounding box center [342, 199] width 200 height 7
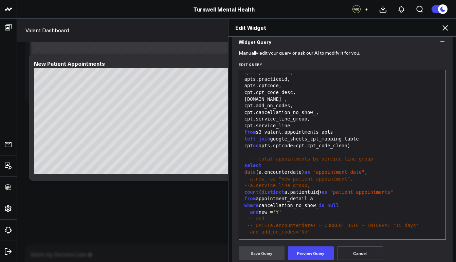
click at [250, 210] on span "and" at bounding box center [254, 212] width 8 height 5
click at [295, 253] on button "Preview Query" at bounding box center [311, 254] width 46 height 14
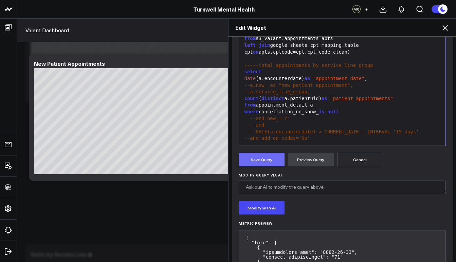
click at [256, 159] on button "Save Query" at bounding box center [262, 160] width 46 height 14
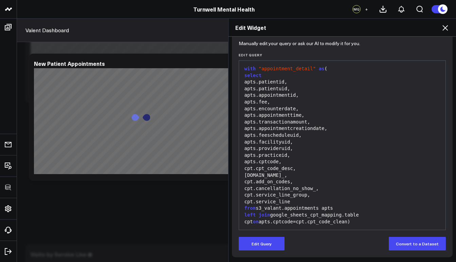
scroll to position [0, 0]
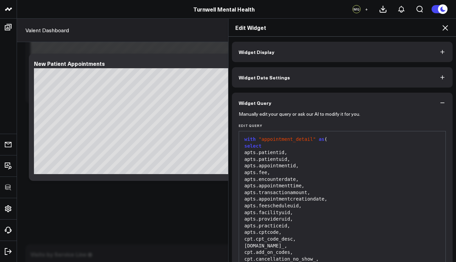
click at [252, 47] on button "Widget Display" at bounding box center [342, 52] width 221 height 20
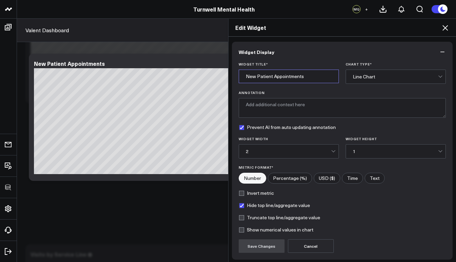
drag, startPoint x: 271, startPoint y: 75, endPoint x: 226, endPoint y: 72, distance: 45.3
click at [229, 72] on div "Widget Display Widget Title * New Patient Appointments Chart Type * Line Chart …" at bounding box center [343, 150] width 228 height 226
type input "Canceled/No Show Appointments"
click at [267, 246] on button "Save Changes" at bounding box center [262, 246] width 46 height 14
click at [148, 210] on div "Edit Widget Widget Display Widget Title * Canceled/No Show Appointments Chart T…" at bounding box center [228, 140] width 456 height 244
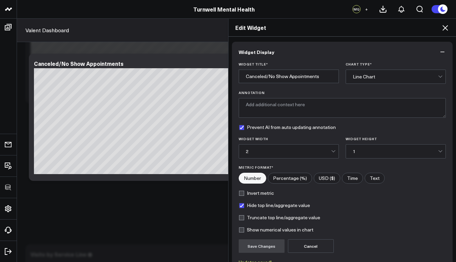
click at [451, 28] on div "Edit Widget" at bounding box center [343, 28] width 228 height 18
click at [447, 28] on icon at bounding box center [445, 28] width 8 height 8
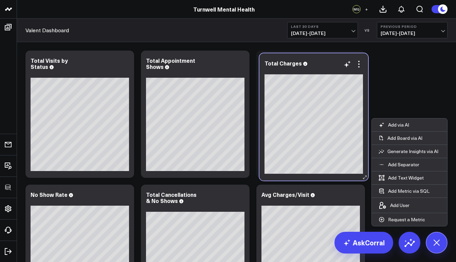
drag, startPoint x: 200, startPoint y: 194, endPoint x: 319, endPoint y: 62, distance: 177.0
click at [319, 62] on div "Total Charges" at bounding box center [314, 63] width 98 height 6
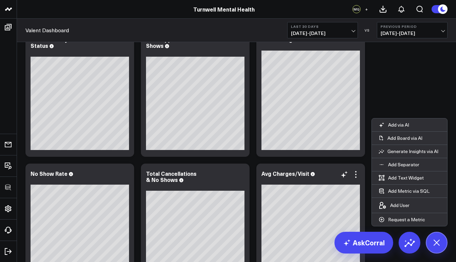
scroll to position [75, 0]
